Goal: Transaction & Acquisition: Purchase product/service

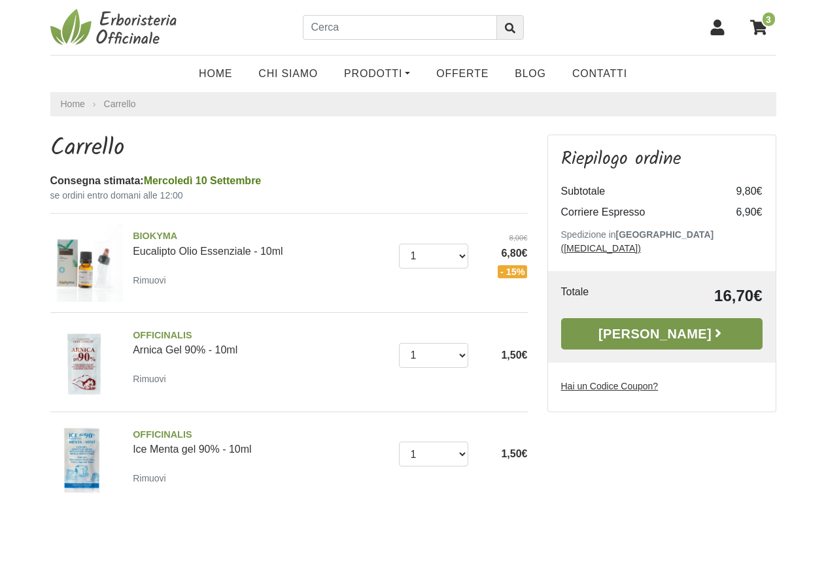
click at [641, 321] on link "[PERSON_NAME]" at bounding box center [661, 333] width 201 height 31
click at [679, 322] on link "[PERSON_NAME]" at bounding box center [661, 333] width 201 height 31
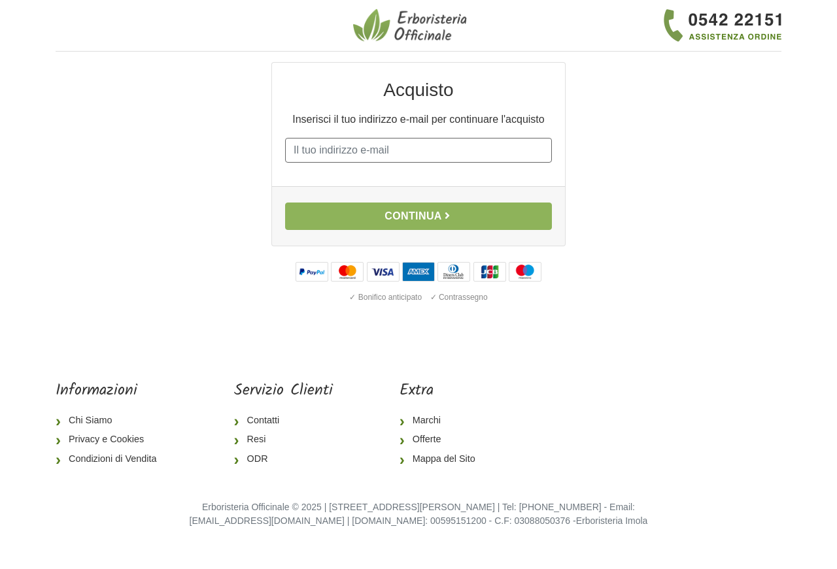
click at [338, 150] on input "E-mail" at bounding box center [418, 150] width 267 height 25
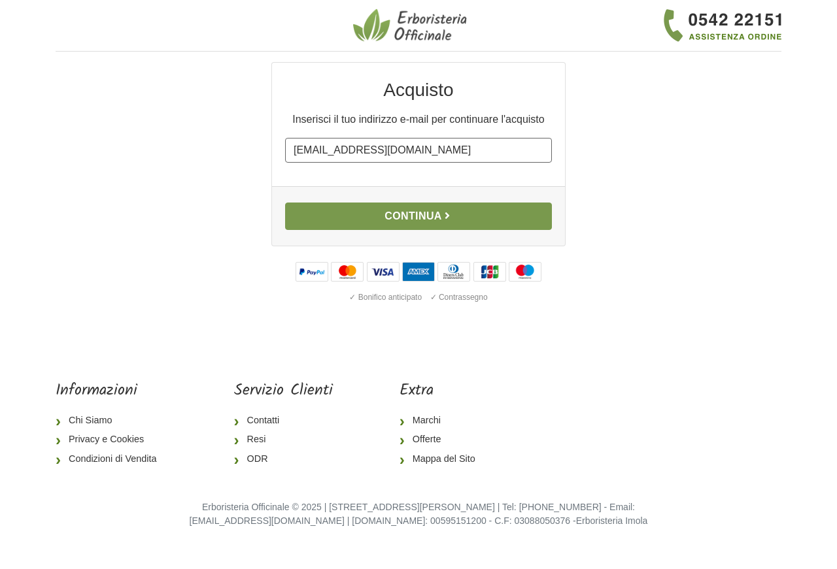
type input "family.boss@yahoo.it"
click at [373, 218] on button "Continua" at bounding box center [418, 216] width 267 height 27
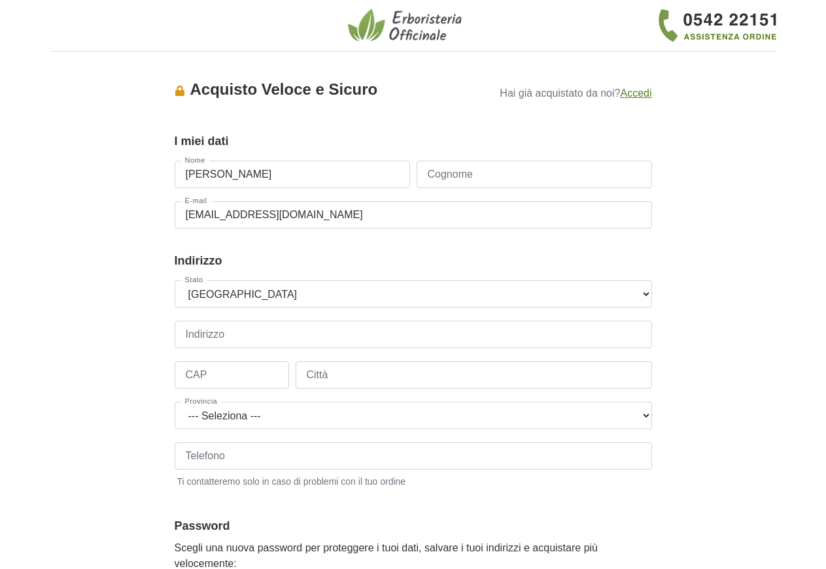
type input "[PERSON_NAME]"
type input "PIETRUCCI"
type input "VIA FLAMINIA 1G"
type input "61032"
type input "FANO"
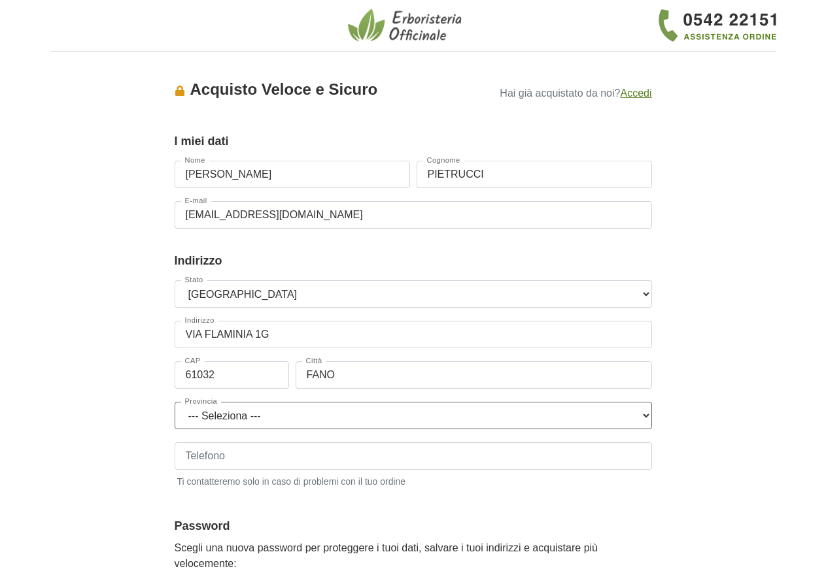
click at [175, 402] on select "--- Seleziona --- Agrigento Alessandria Ancona Aosta Arezzo Ascoli Piceno Asti …" at bounding box center [413, 415] width 477 height 27
select select "3910"
click option "Pesaro e Urbino" at bounding box center [0, 0] width 0 height 0
click at [252, 453] on input "Telefono" at bounding box center [413, 455] width 477 height 27
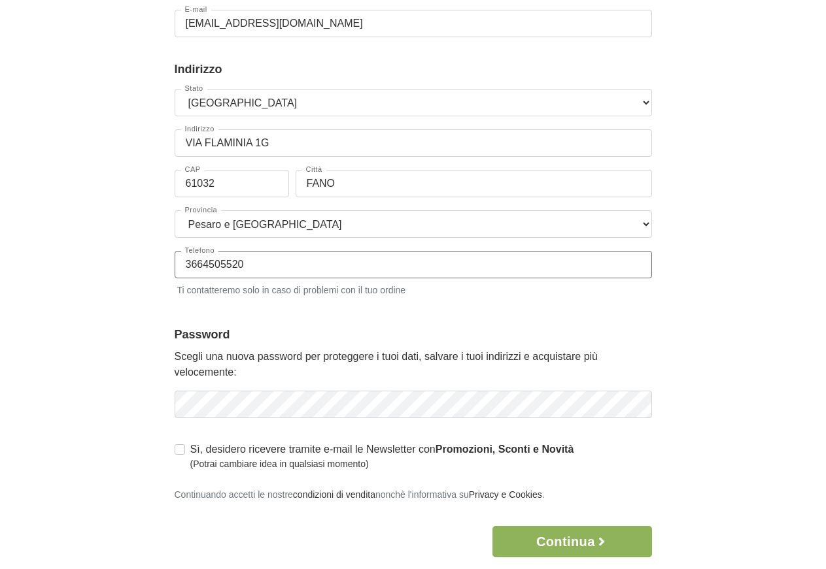
scroll to position [267, 0]
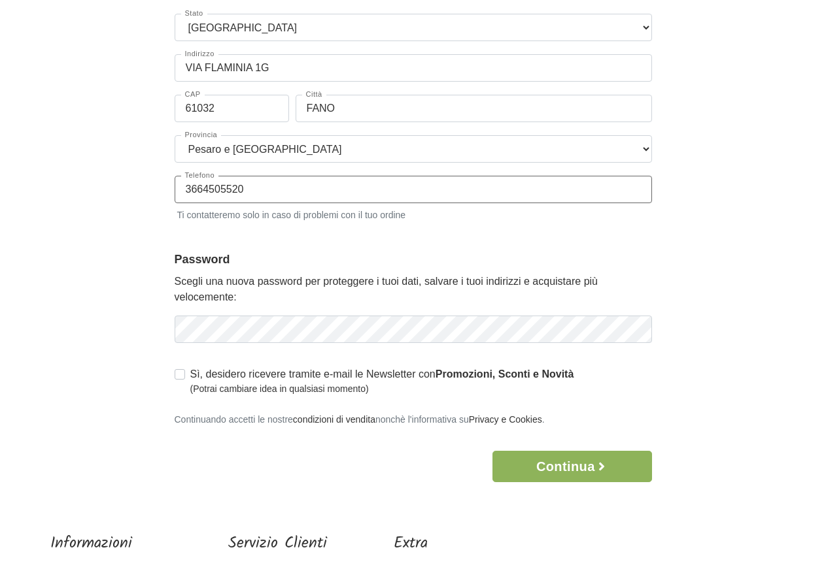
type input "3664505520"
click at [630, 371] on div "Sì, desidero ricevere tramite e-mail le Newsletter con Promozioni, Sconti e Nov…" at bounding box center [413, 381] width 477 height 29
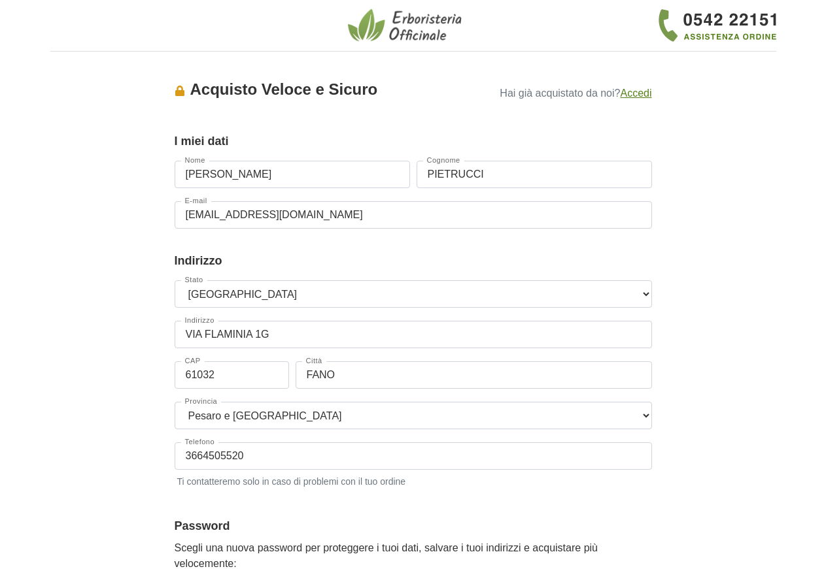
scroll to position [333, 0]
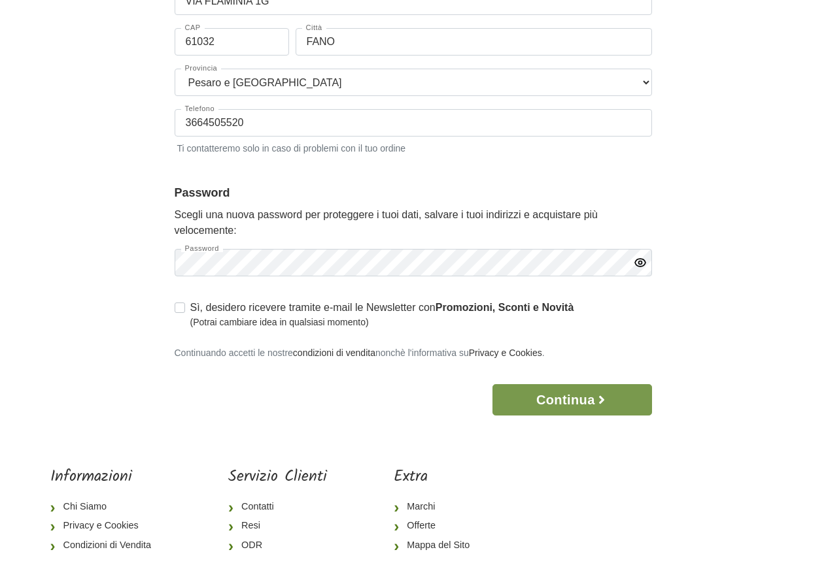
click at [601, 397] on icon "button" at bounding box center [601, 399] width 13 height 13
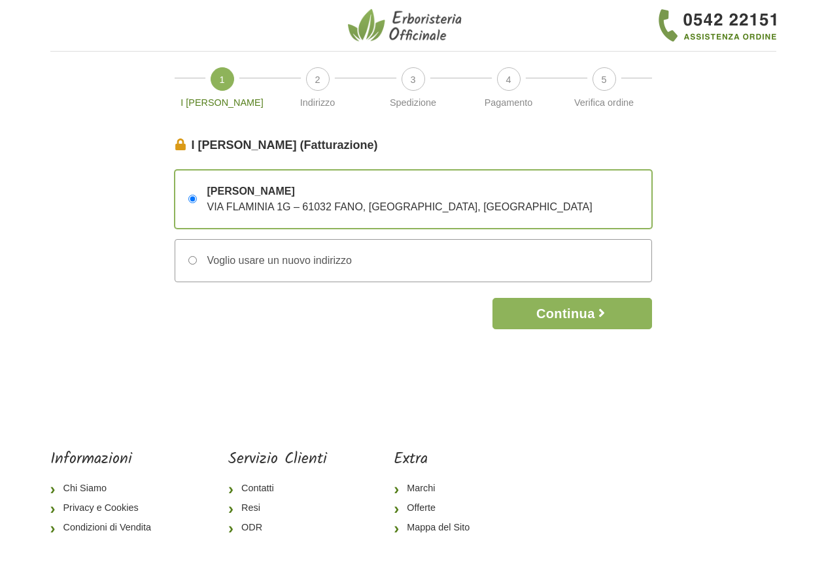
click at [348, 267] on div "Voglio usare un nuovo indirizzo" at bounding box center [274, 261] width 155 height 16
click at [197, 265] on input "Voglio usare un nuovo indirizzo" at bounding box center [192, 260] width 8 height 8
radio input "true"
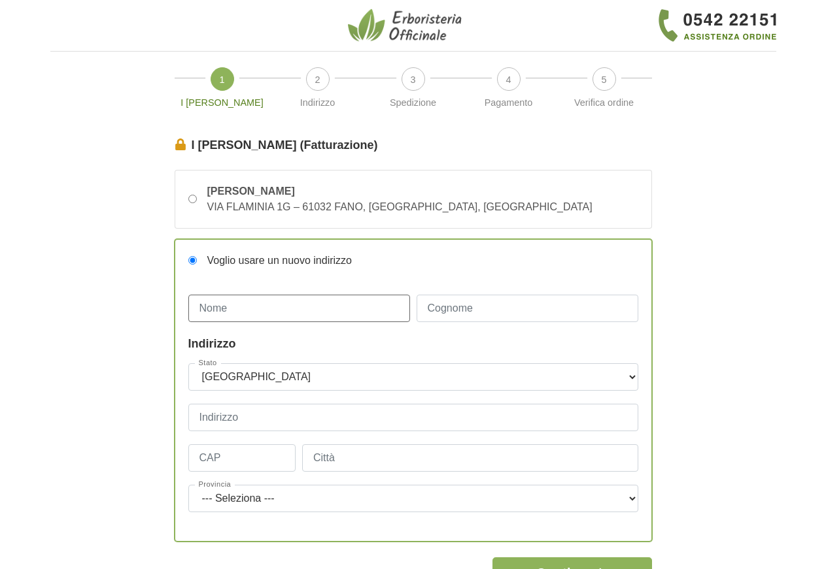
click at [285, 302] on input "Nome" at bounding box center [299, 308] width 222 height 27
type input "l"
click at [332, 318] on input "SIMONE" at bounding box center [299, 308] width 222 height 27
type input "SIMONE LONGHINI"
type input "VERNICI"
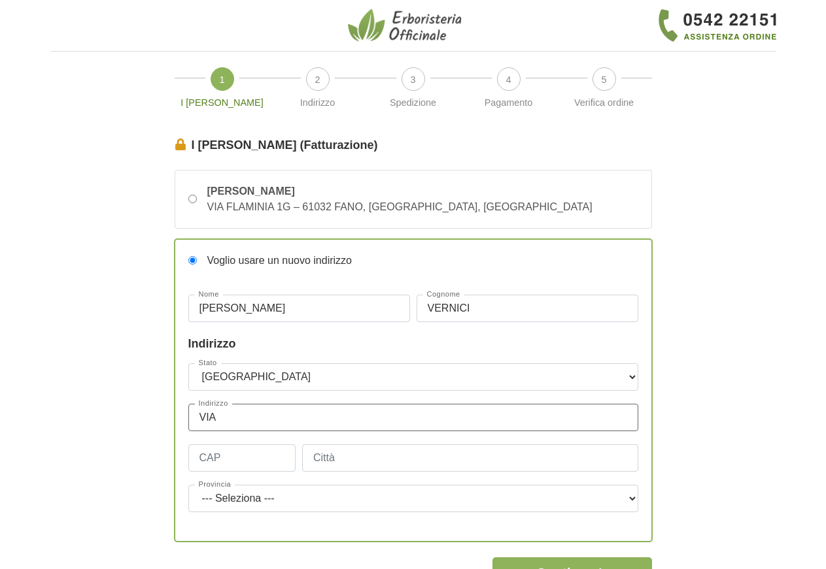
type input "VIA FLAMINIA 1G"
type input "61032"
type input "FANO"
select select "3910"
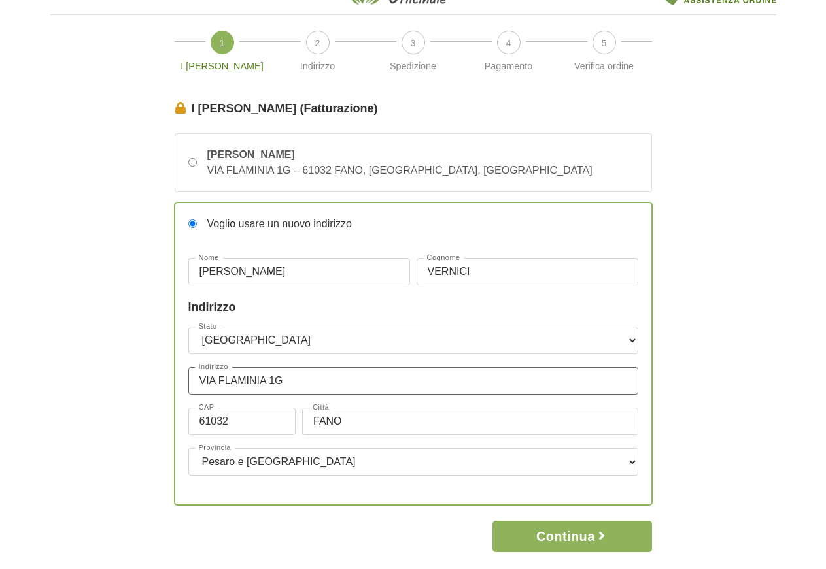
scroll to position [67, 0]
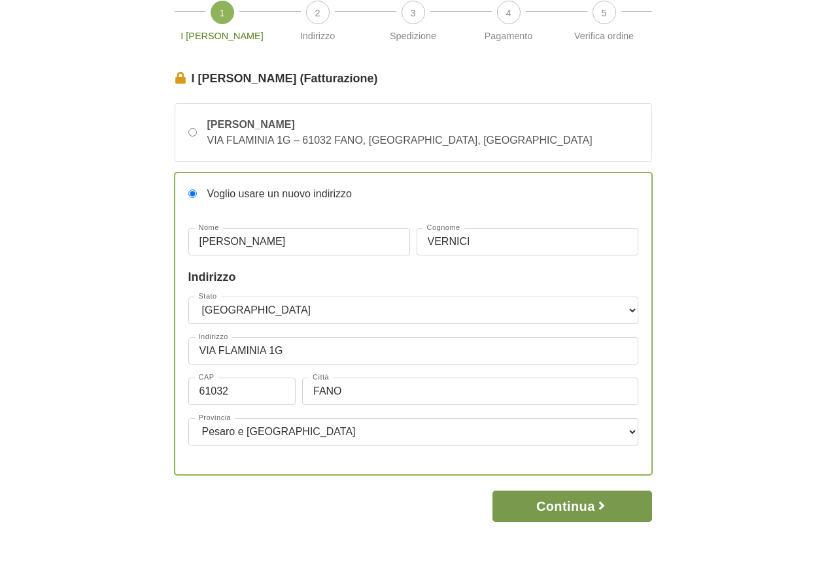
click at [587, 514] on button "Continua" at bounding box center [571, 506] width 159 height 31
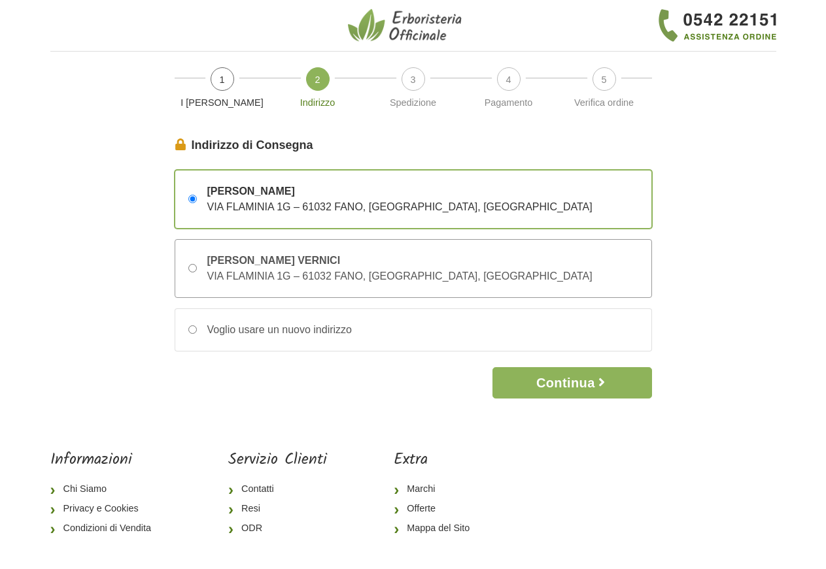
click at [191, 266] on input "SIMONE LONGHINI VERNICI VIA FLAMINIA 1G – 61032 FANO, Pesaro e Urbino, Italia" at bounding box center [192, 268] width 8 height 8
radio input "true"
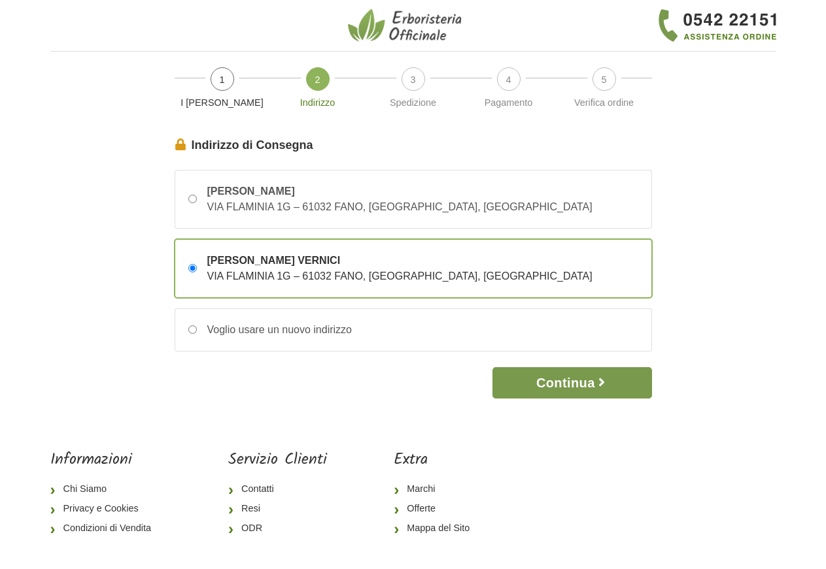
click at [540, 387] on button "Continua" at bounding box center [571, 382] width 159 height 31
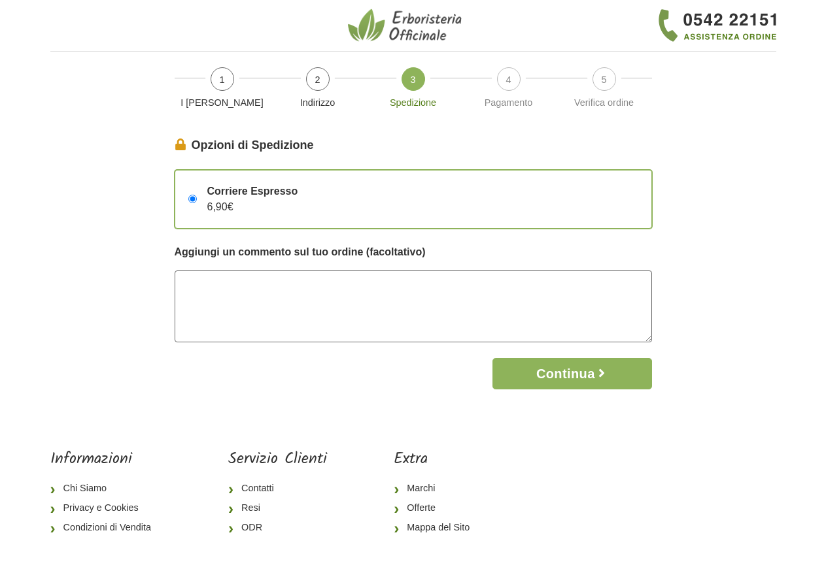
click at [221, 292] on textarea at bounding box center [413, 307] width 477 height 72
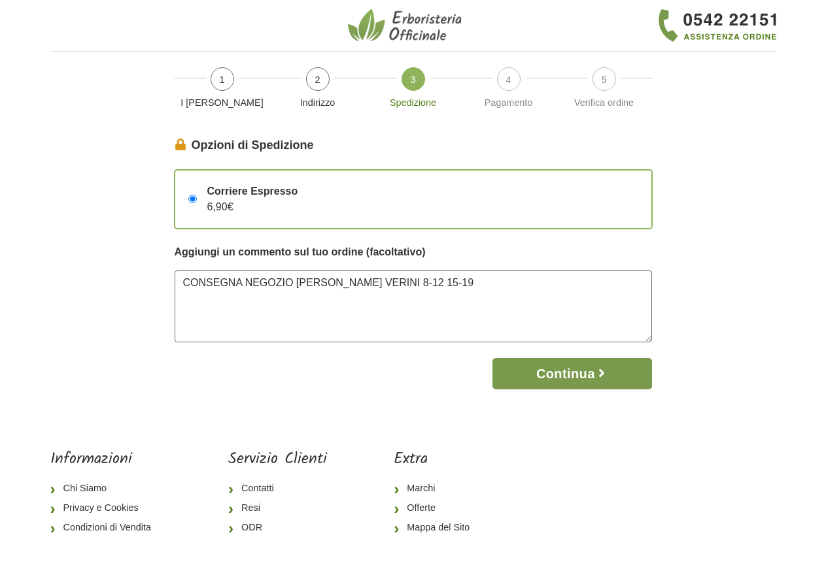
type textarea "CONSEGNA NEGOZIO LONGHINI VERINI 8-12 15-19"
click at [557, 371] on button "Continua" at bounding box center [571, 373] width 159 height 31
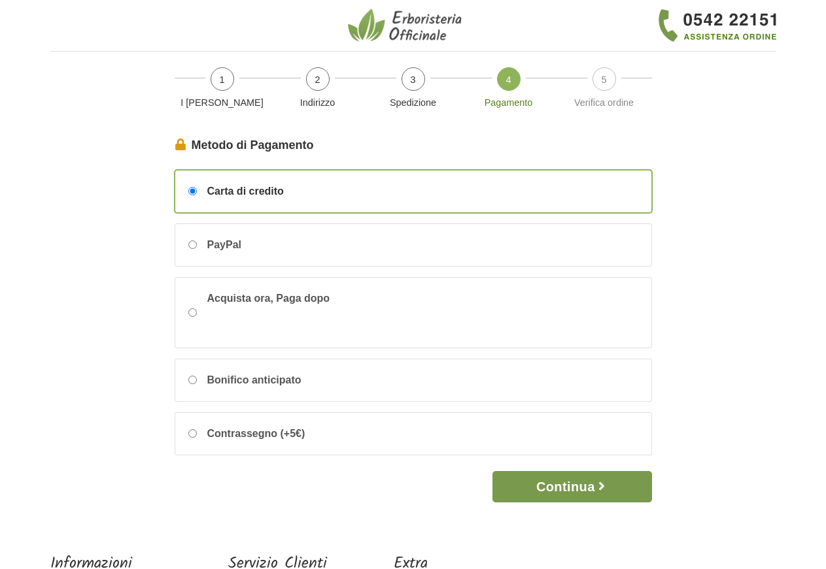
click at [537, 482] on button "Continua" at bounding box center [571, 486] width 159 height 31
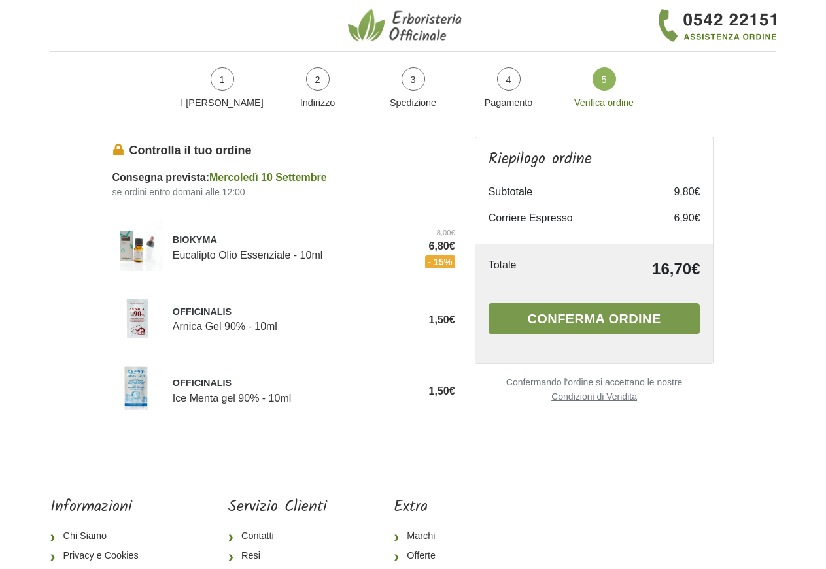
click at [603, 324] on button "Conferma ordine" at bounding box center [594, 318] width 212 height 31
